Goal: Navigation & Orientation: Understand site structure

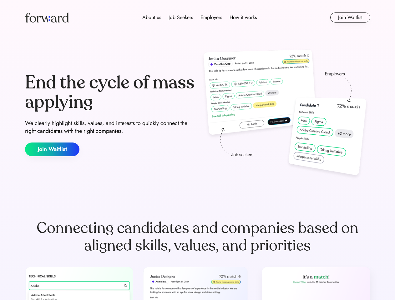
click at [197, 150] on div "End the cycle of mass applying We clearly highlight skills, values, and interes…" at bounding box center [197, 115] width 345 height 134
click at [198, 18] on div "About us Job Seekers Employers How it works" at bounding box center [199, 18] width 246 height 8
click at [47, 18] on img at bounding box center [47, 18] width 44 height 10
click at [200, 18] on div "About us Job Seekers Employers How it works" at bounding box center [199, 18] width 246 height 8
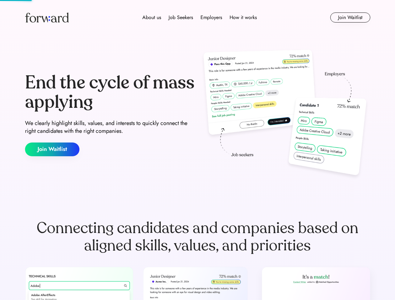
click at [152, 18] on div "About us" at bounding box center [151, 18] width 19 height 8
click at [181, 18] on div "Job Seekers" at bounding box center [181, 18] width 24 height 8
click at [211, 18] on div "Employers" at bounding box center [211, 18] width 22 height 8
